Goal: Information Seeking & Learning: Learn about a topic

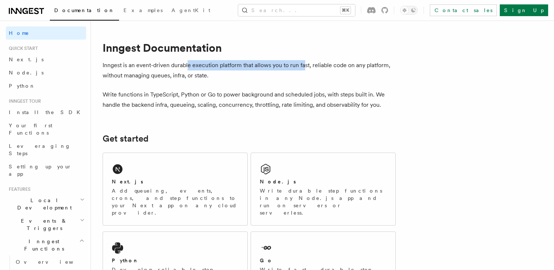
drag, startPoint x: 189, startPoint y: 65, endPoint x: 303, endPoint y: 68, distance: 114.3
click at [303, 68] on p "Inngest is an event-driven durable execution platform that allows you to run fa…" at bounding box center [249, 70] width 293 height 21
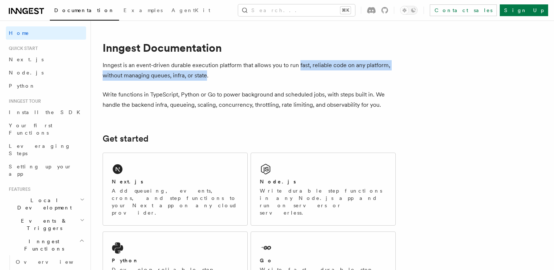
drag, startPoint x: 303, startPoint y: 68, endPoint x: 198, endPoint y: 77, distance: 105.1
click at [198, 77] on p "Inngest is an event-driven durable execution platform that allows you to run fa…" at bounding box center [249, 70] width 293 height 21
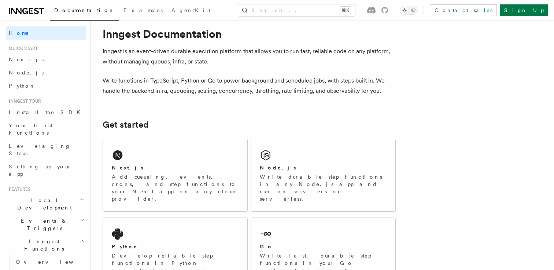
scroll to position [15, 0]
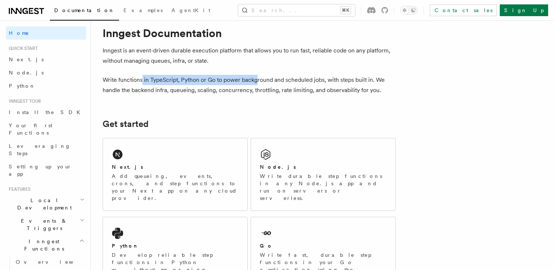
drag, startPoint x: 141, startPoint y: 80, endPoint x: 260, endPoint y: 78, distance: 119.0
click at [260, 78] on p "Write functions in TypeScript, Python or Go to power background and scheduled j…" at bounding box center [249, 85] width 293 height 21
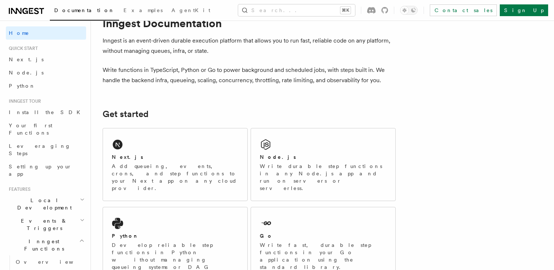
scroll to position [25, 0]
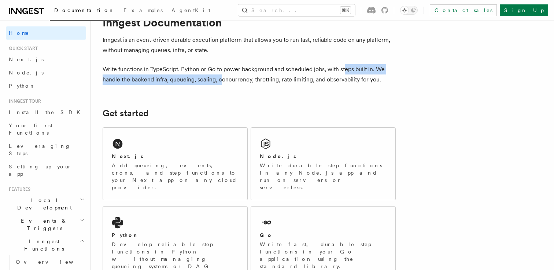
drag, startPoint x: 344, startPoint y: 67, endPoint x: 222, endPoint y: 84, distance: 123.4
click at [222, 84] on p "Write functions in TypeScript, Python or Go to power background and scheduled j…" at bounding box center [249, 74] width 293 height 21
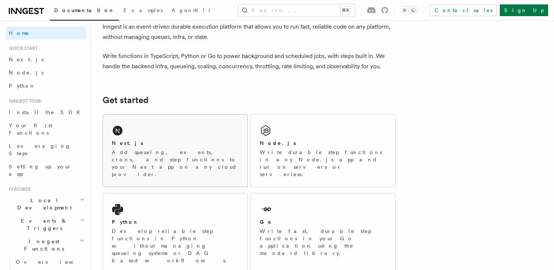
scroll to position [0, 0]
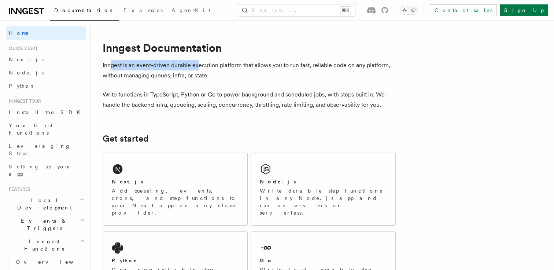
drag, startPoint x: 111, startPoint y: 66, endPoint x: 199, endPoint y: 64, distance: 88.3
click at [199, 64] on p "Inngest is an event-driven durable execution platform that allows you to run fa…" at bounding box center [249, 70] width 293 height 21
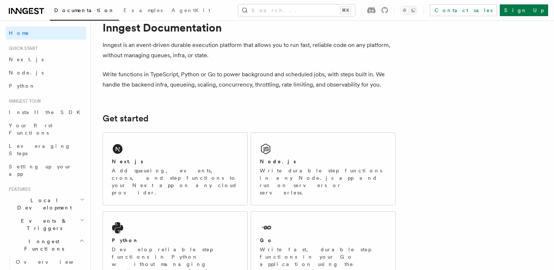
scroll to position [21, 0]
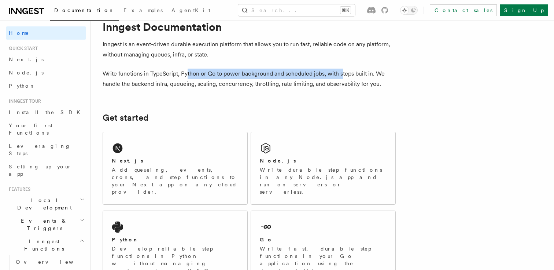
drag, startPoint x: 187, startPoint y: 74, endPoint x: 343, endPoint y: 72, distance: 156.0
click at [343, 72] on p "Write functions in TypeScript, Python or Go to power background and scheduled j…" at bounding box center [249, 78] width 293 height 21
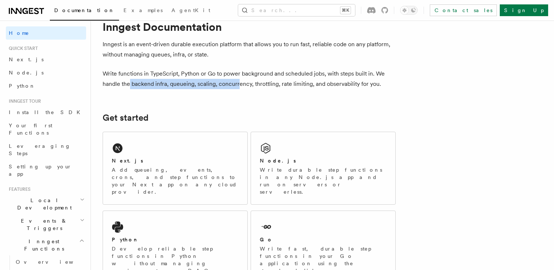
drag, startPoint x: 131, startPoint y: 86, endPoint x: 240, endPoint y: 89, distance: 108.8
click at [240, 89] on p "Write functions in TypeScript, Python or Go to power background and scheduled j…" at bounding box center [249, 78] width 293 height 21
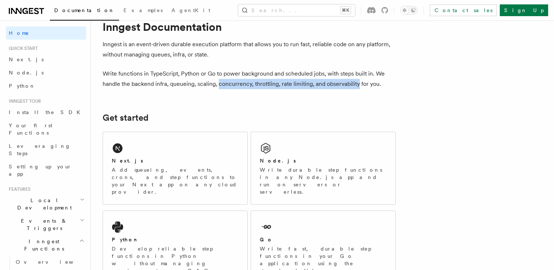
drag, startPoint x: 240, startPoint y: 89, endPoint x: 350, endPoint y: 84, distance: 111.0
click at [350, 84] on p "Write functions in TypeScript, Python or Go to power background and scheduled j…" at bounding box center [249, 78] width 293 height 21
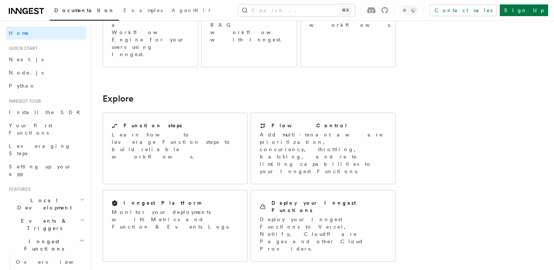
scroll to position [517, 0]
